Goal: Navigation & Orientation: Find specific page/section

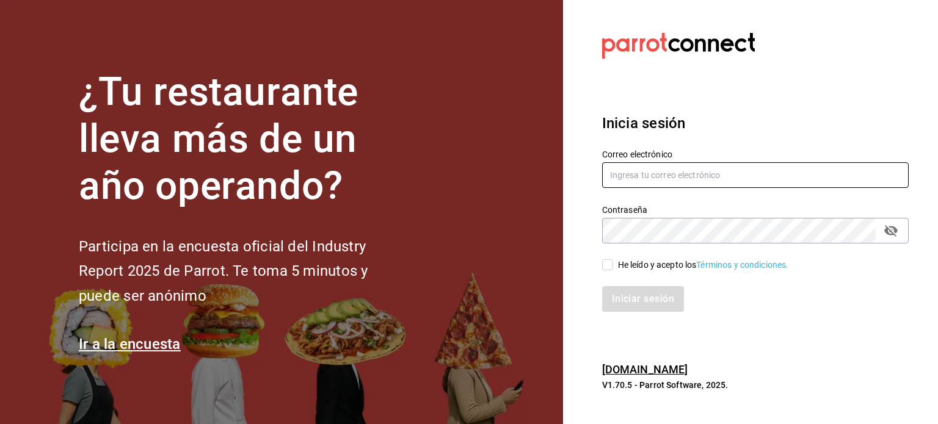
type input "contralor@babero.mx"
click at [613, 267] on span "He leído y acepto los Términos y condiciones." at bounding box center [701, 265] width 176 height 13
click at [613, 267] on input "He leído y acepto los Términos y condiciones." at bounding box center [607, 264] width 11 height 11
checkbox input "true"
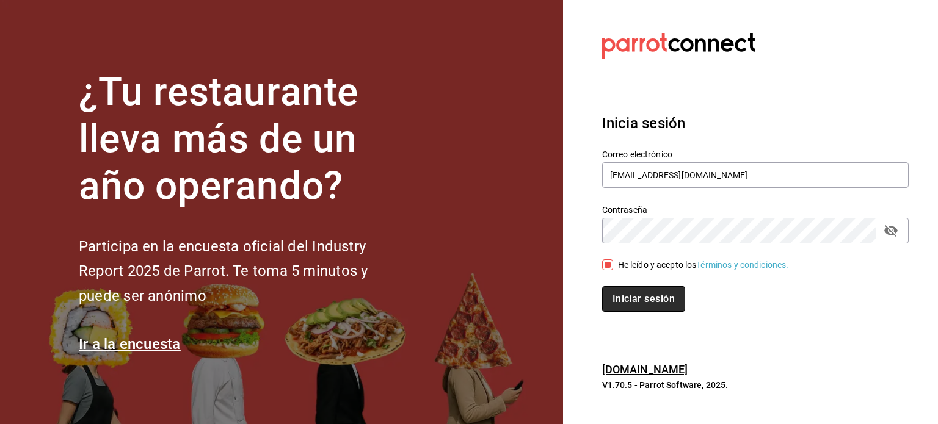
click at [648, 300] on button "Iniciar sesión" at bounding box center [643, 299] width 83 height 26
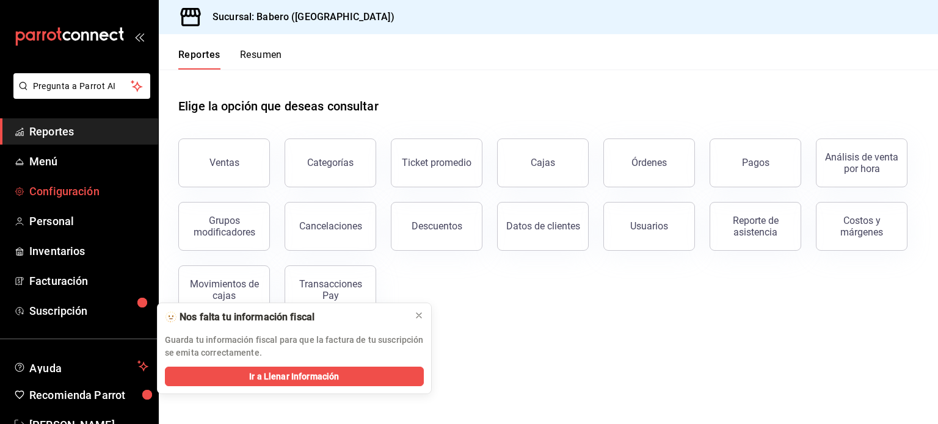
click at [63, 195] on span "Configuración" at bounding box center [88, 191] width 119 height 16
